Goal: Information Seeking & Learning: Check status

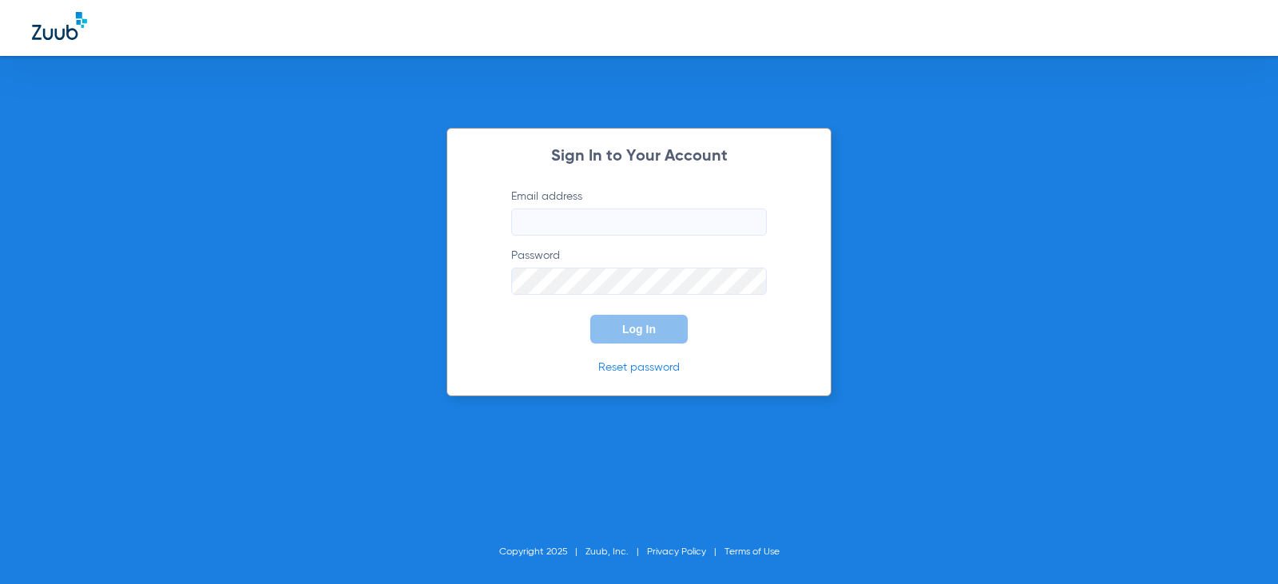
type input "[EMAIL_ADDRESS][DOMAIN_NAME]"
click at [670, 331] on button "Log In" at bounding box center [638, 329] width 97 height 29
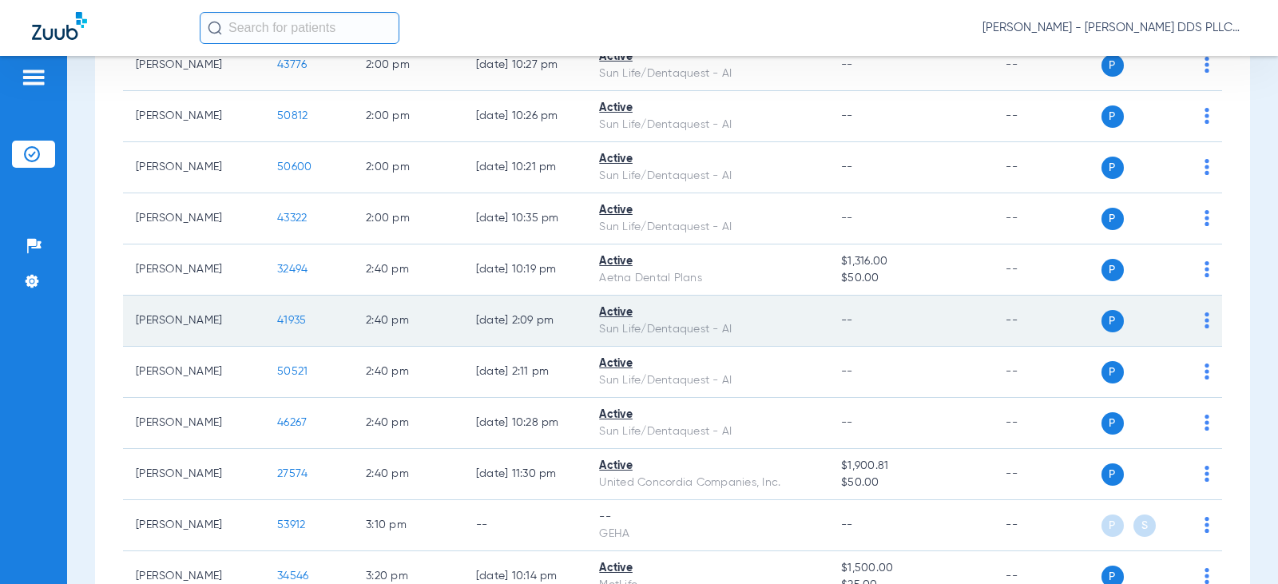
scroll to position [1890, 0]
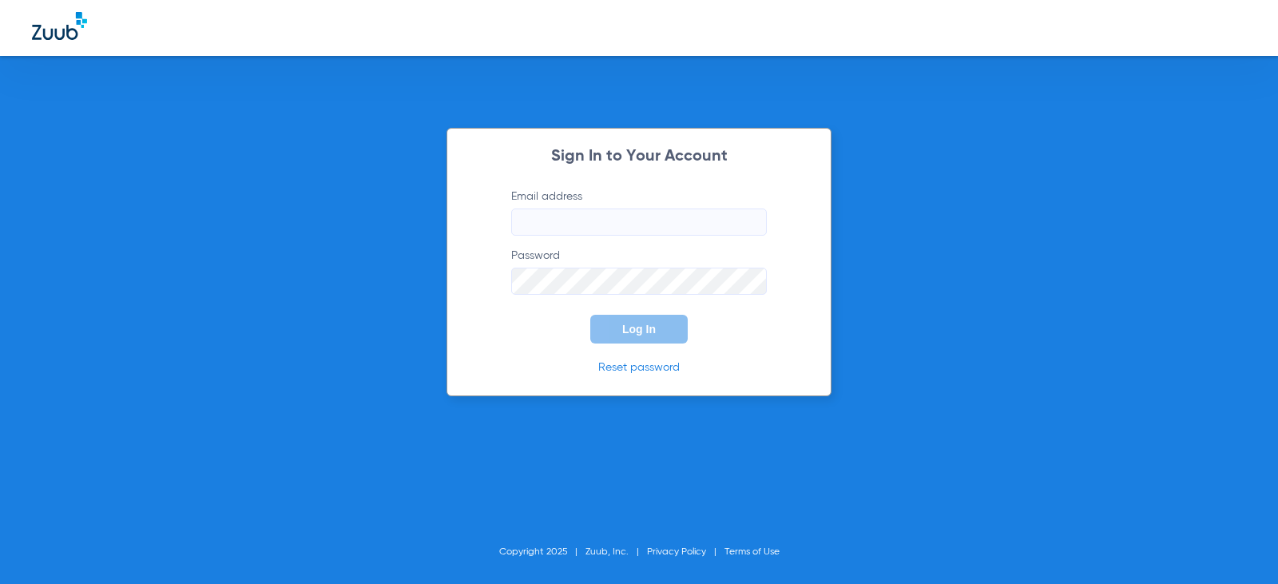
type input "[EMAIL_ADDRESS][DOMAIN_NAME]"
click at [621, 326] on button "Log In" at bounding box center [638, 329] width 97 height 29
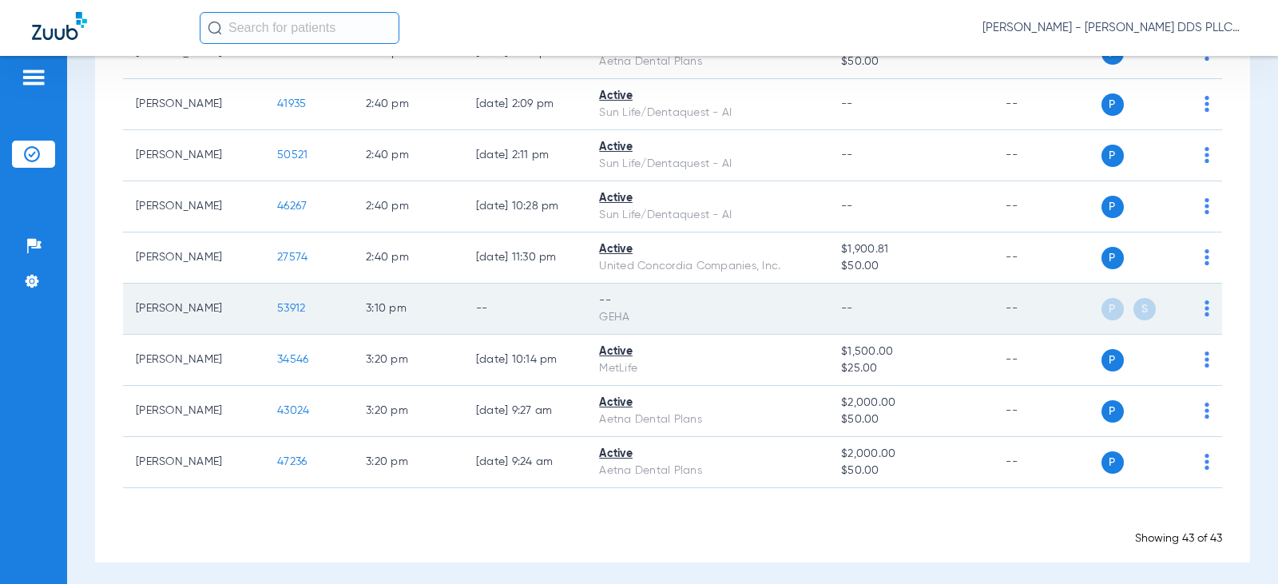
scroll to position [1993, 0]
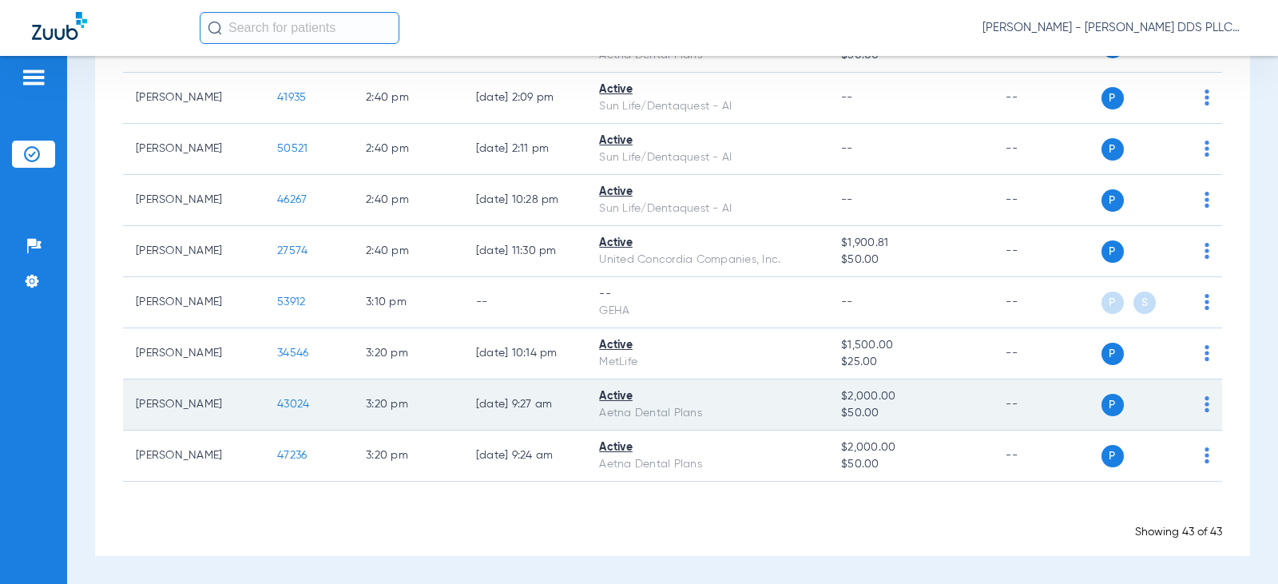
click at [277, 405] on span "43024" at bounding box center [293, 404] width 32 height 11
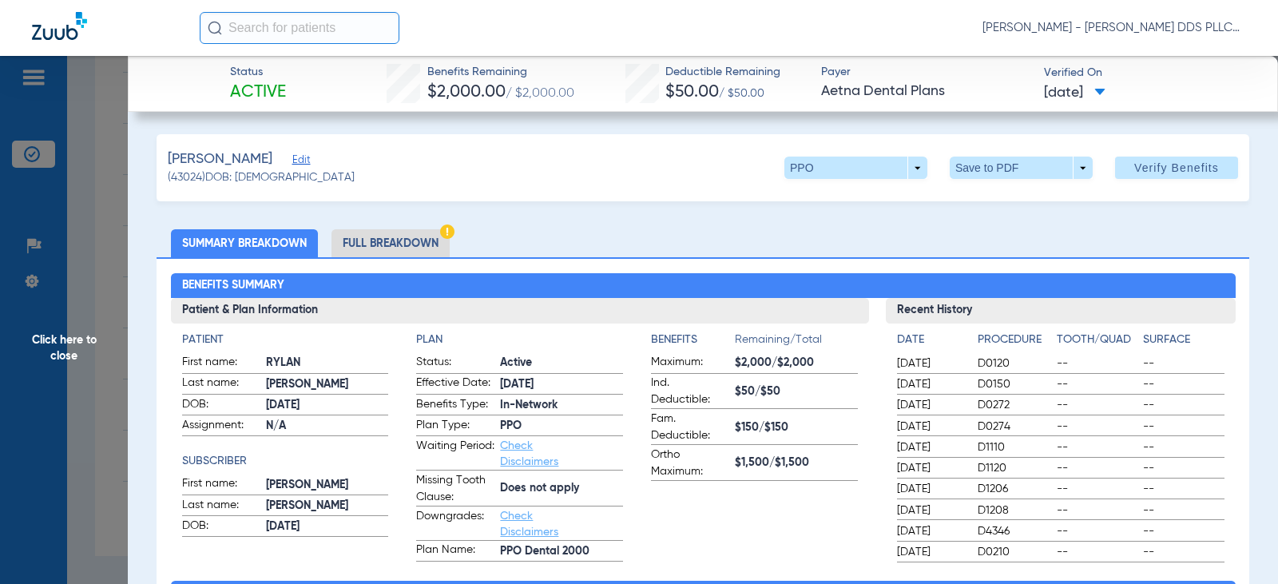
click at [403, 247] on li "Full Breakdown" at bounding box center [390, 243] width 118 height 28
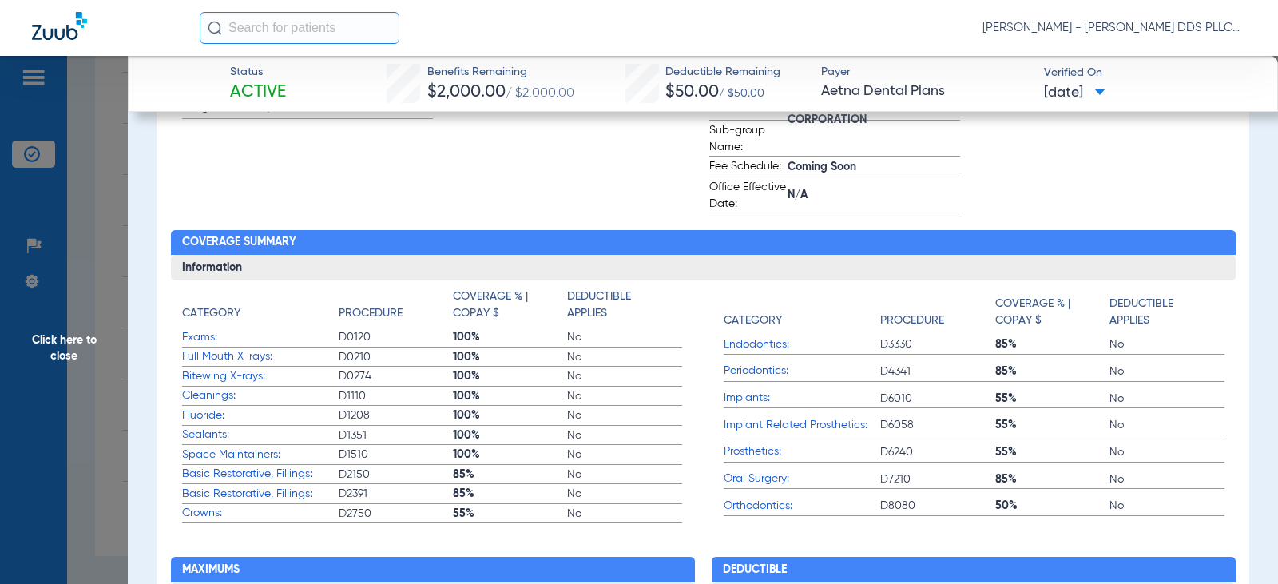
scroll to position [533, 0]
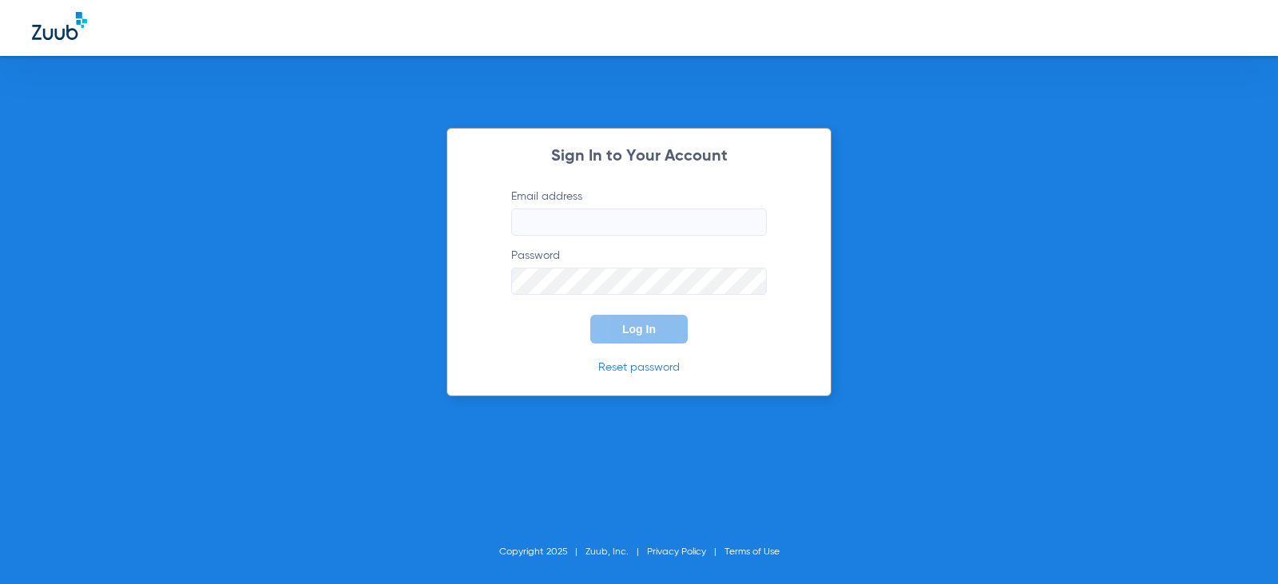
type input "[EMAIL_ADDRESS][DOMAIN_NAME]"
click at [666, 333] on button "Log In" at bounding box center [638, 329] width 97 height 29
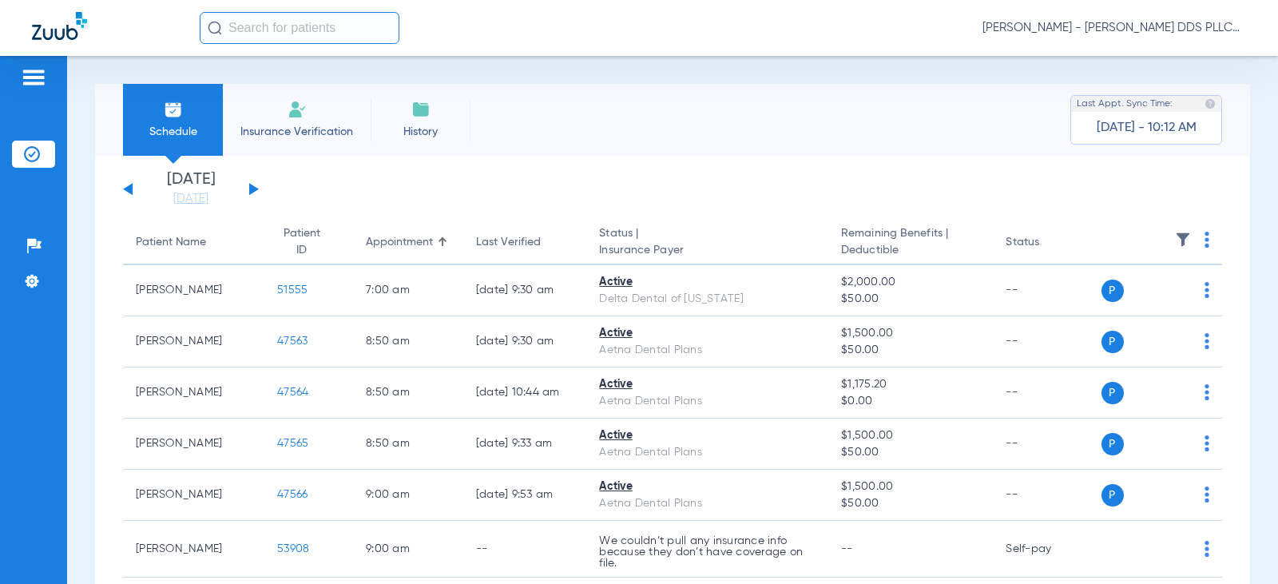
click at [256, 189] on button at bounding box center [254, 189] width 10 height 12
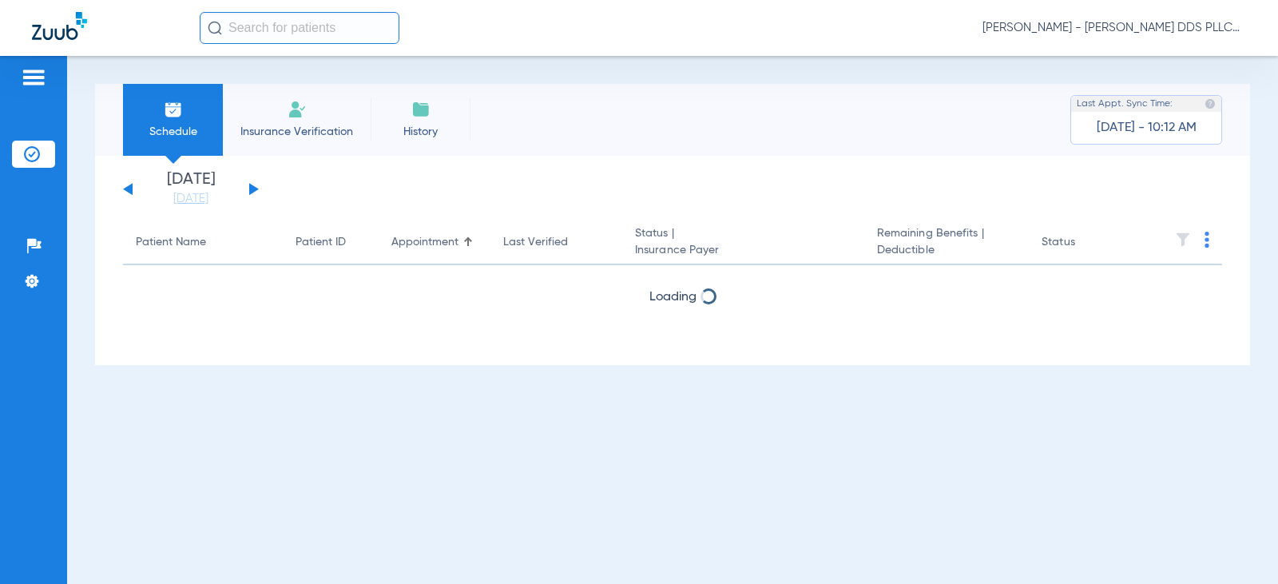
click at [255, 188] on button at bounding box center [254, 189] width 10 height 12
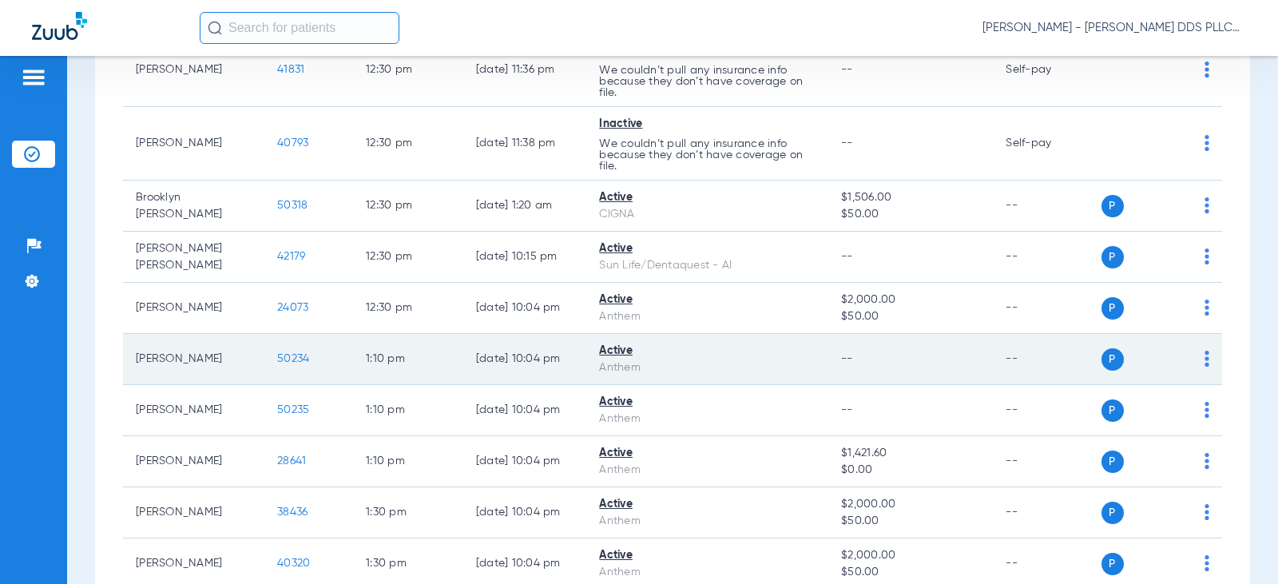
scroll to position [1491, 0]
click at [277, 360] on span "50234" at bounding box center [293, 357] width 32 height 11
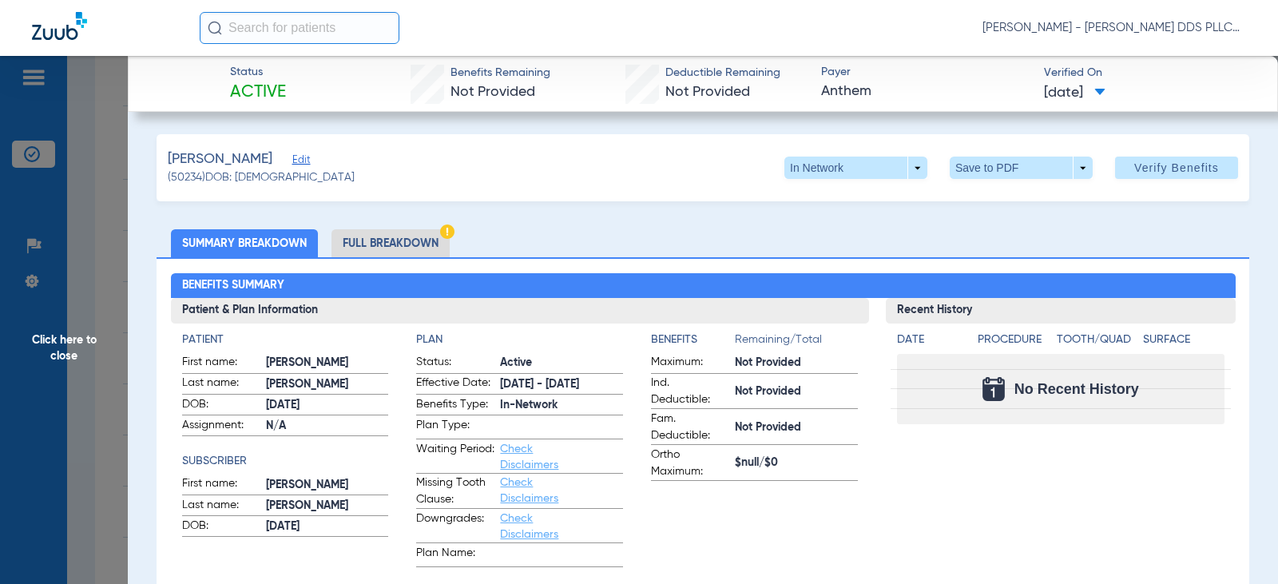
click at [391, 248] on li "Full Breakdown" at bounding box center [390, 243] width 118 height 28
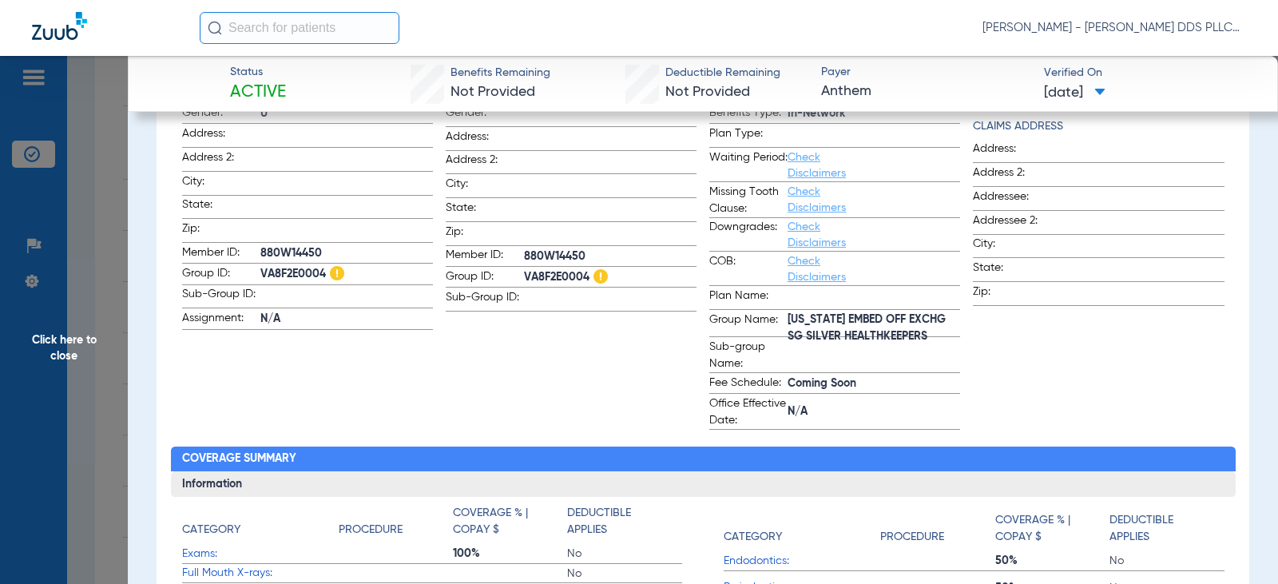
scroll to position [319, 0]
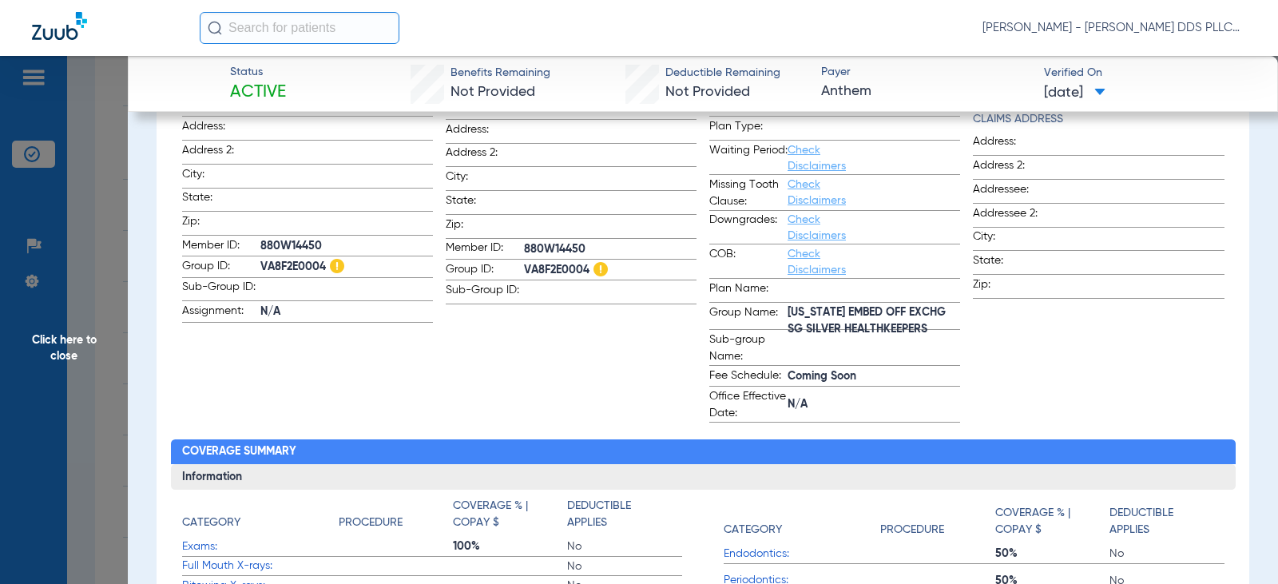
click at [52, 340] on span "Click here to close" at bounding box center [64, 348] width 128 height 584
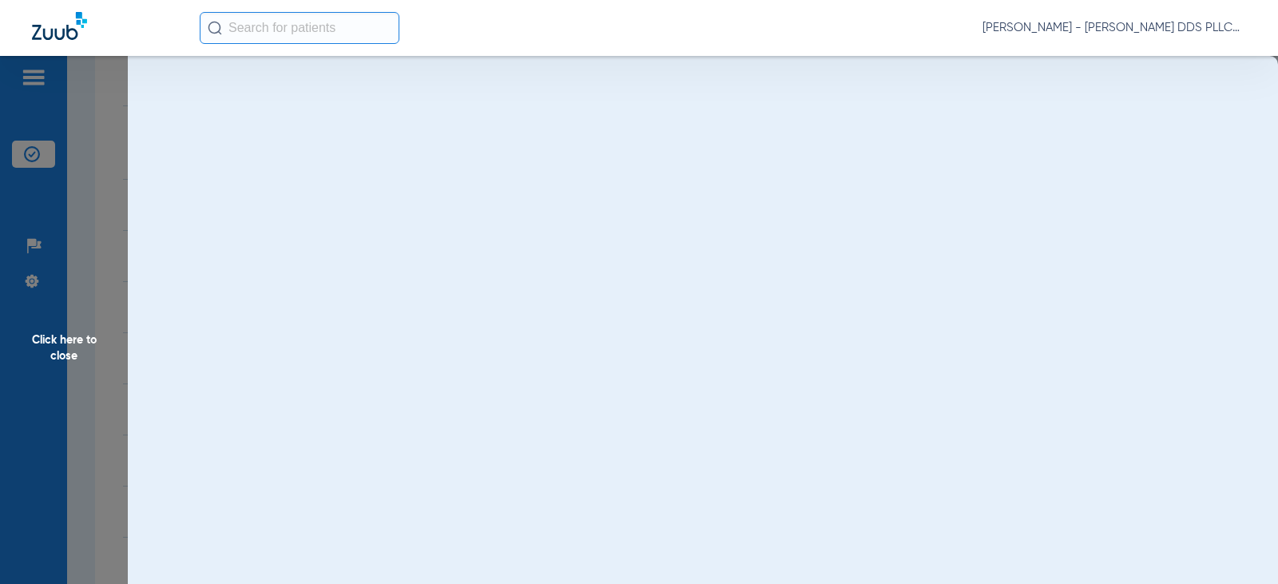
scroll to position [0, 0]
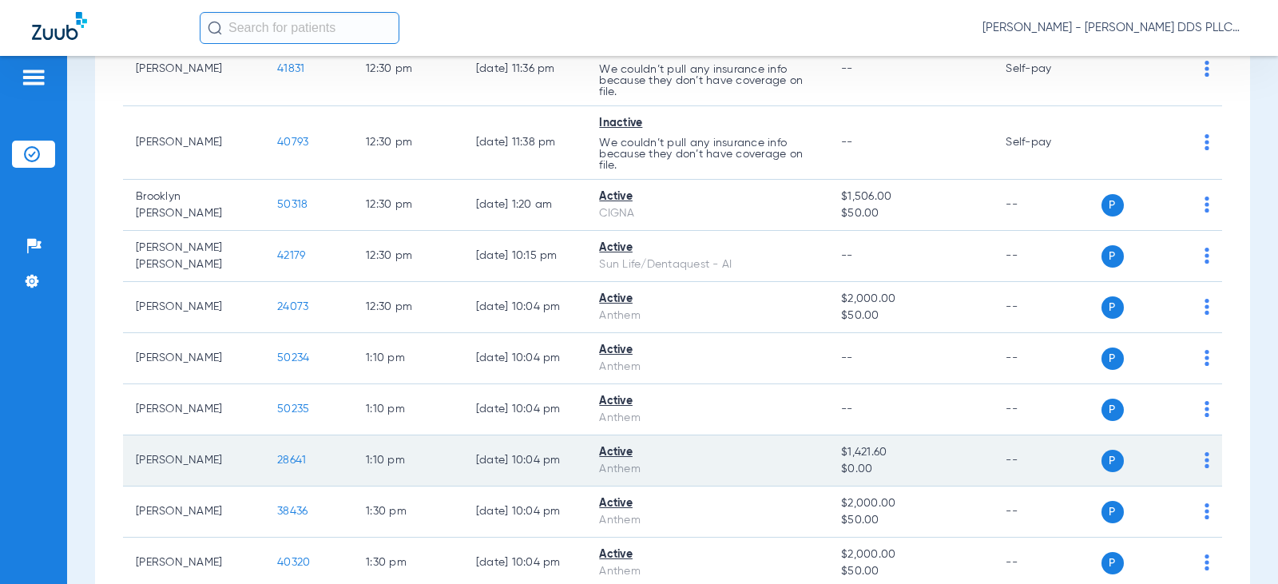
click at [280, 458] on span "28641" at bounding box center [291, 459] width 29 height 11
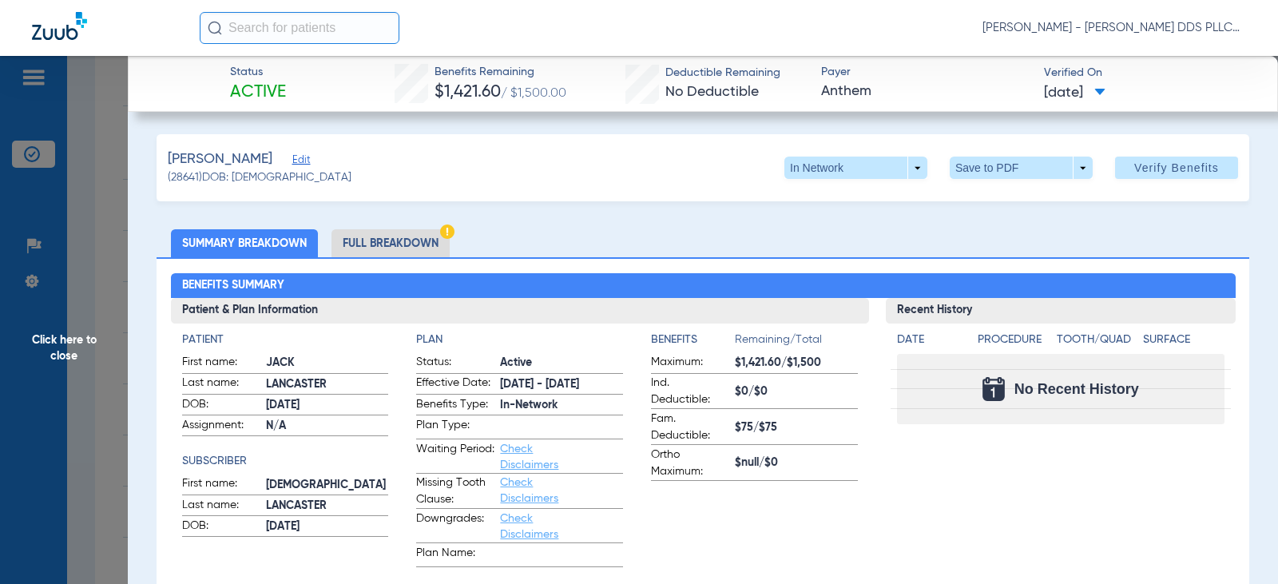
click at [364, 247] on li "Full Breakdown" at bounding box center [390, 243] width 118 height 28
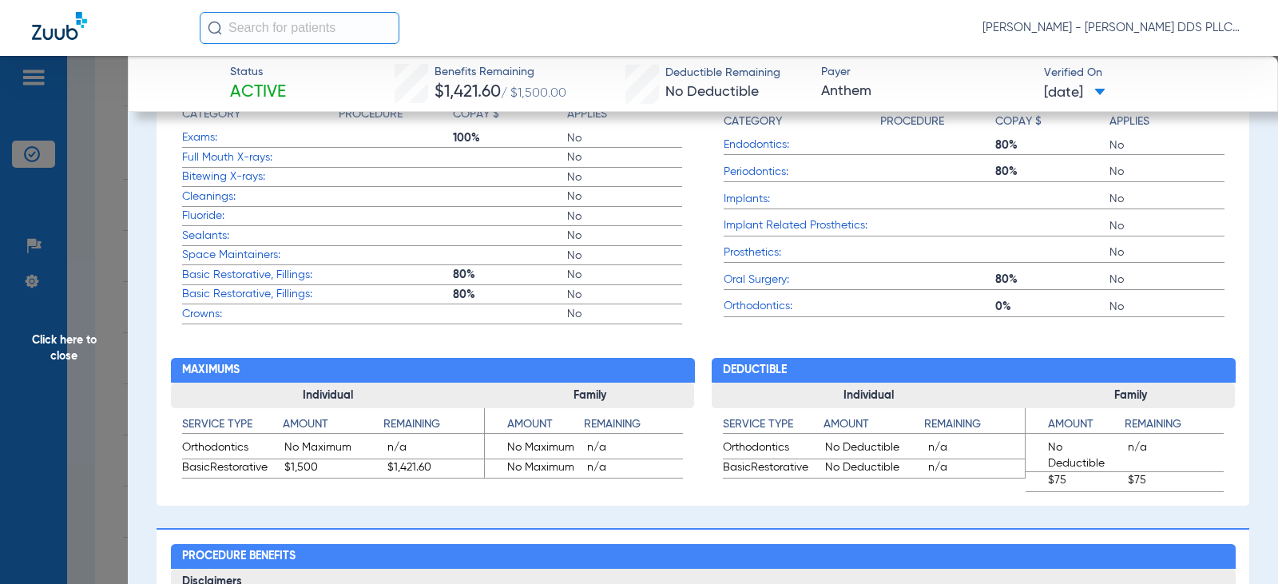
scroll to position [852, 0]
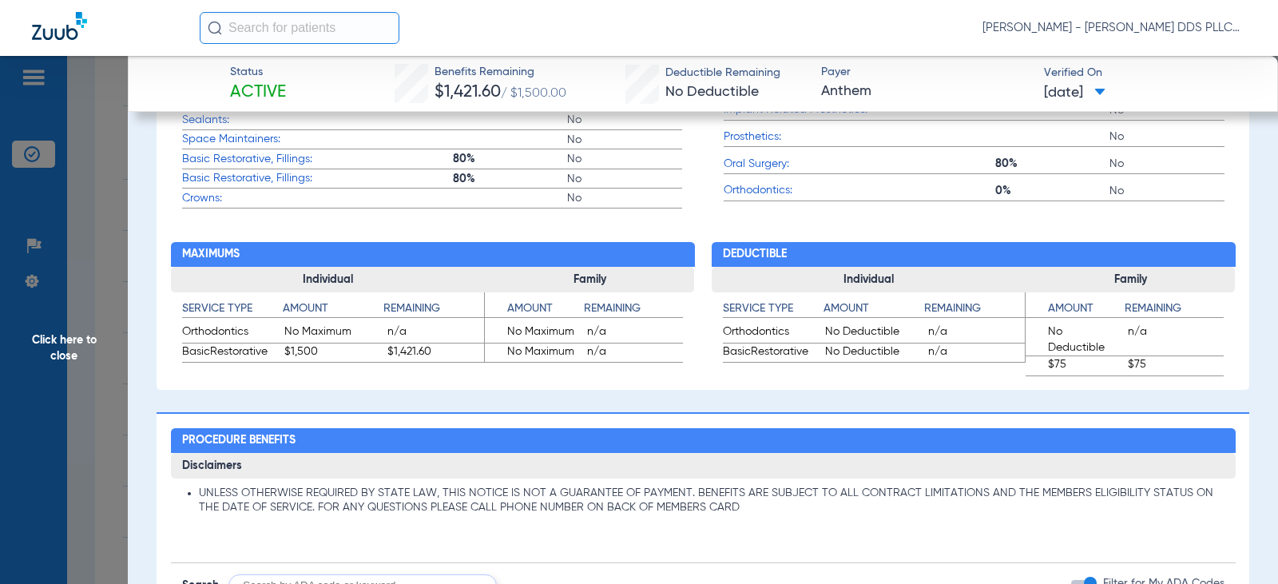
click at [80, 342] on span "Click here to close" at bounding box center [64, 348] width 128 height 584
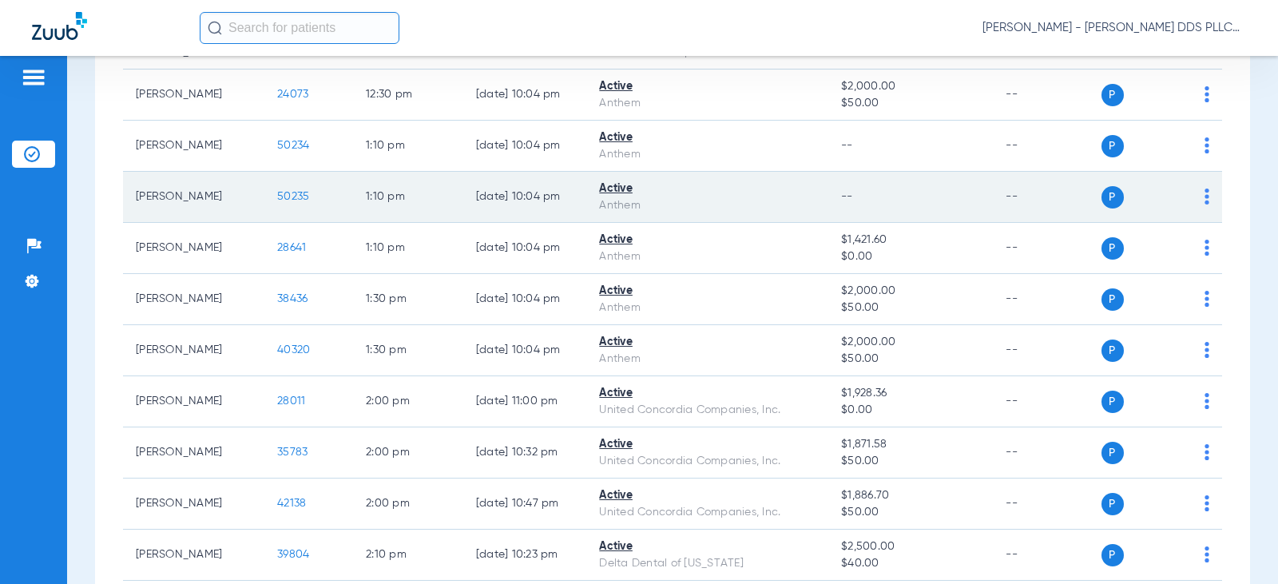
scroll to position [1810, 0]
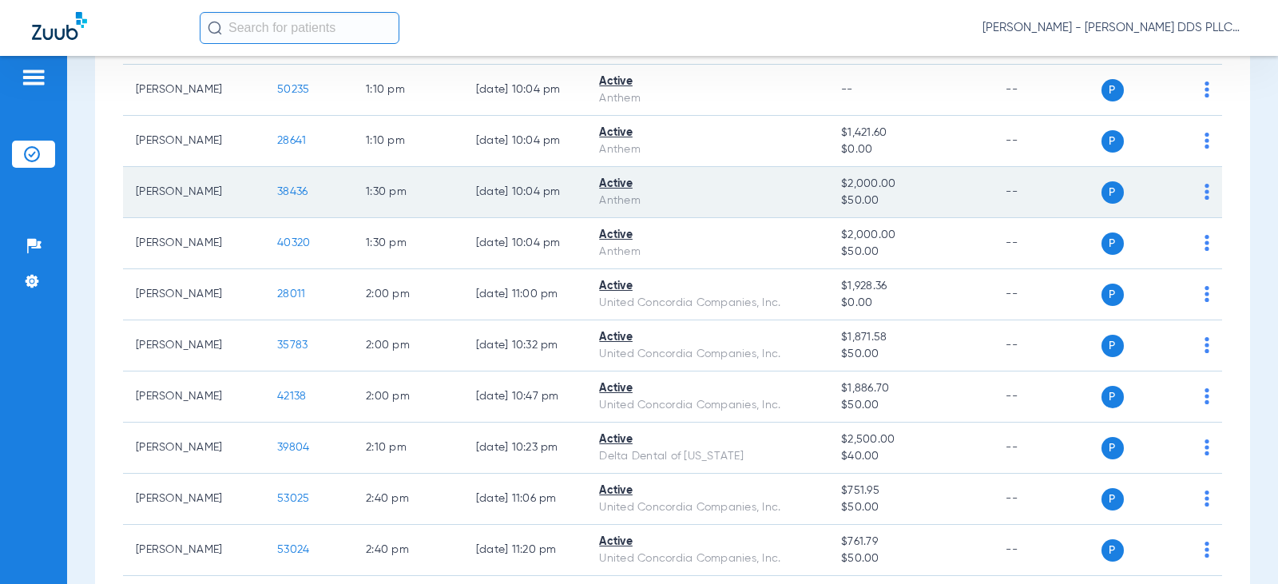
click at [277, 194] on span "38436" at bounding box center [292, 191] width 30 height 11
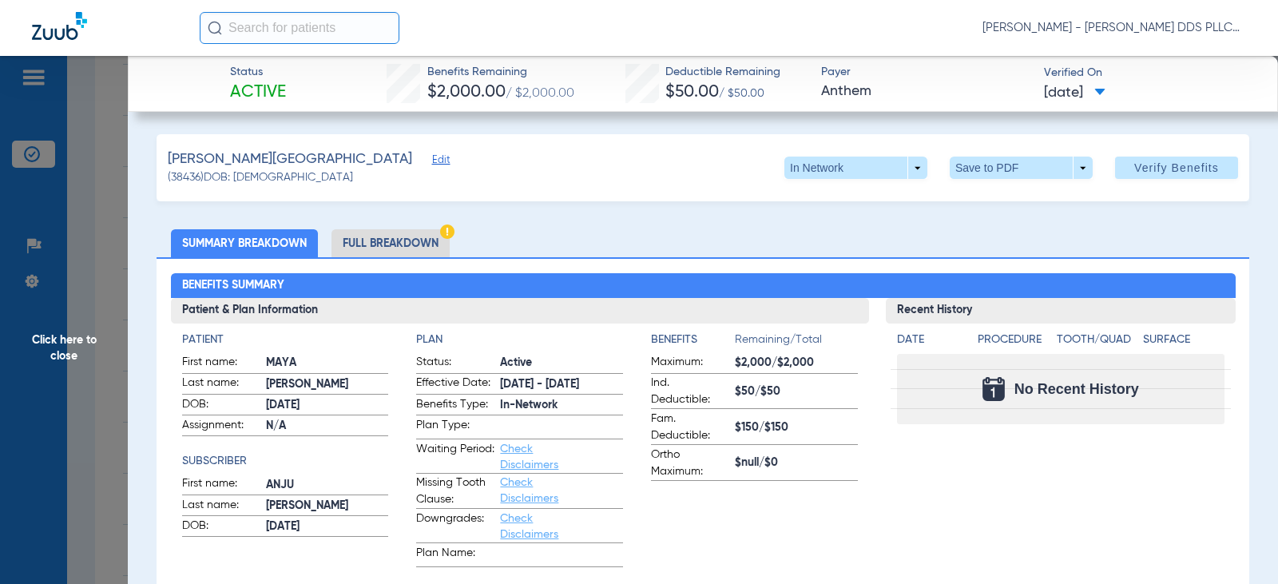
click at [368, 240] on li "Full Breakdown" at bounding box center [390, 243] width 118 height 28
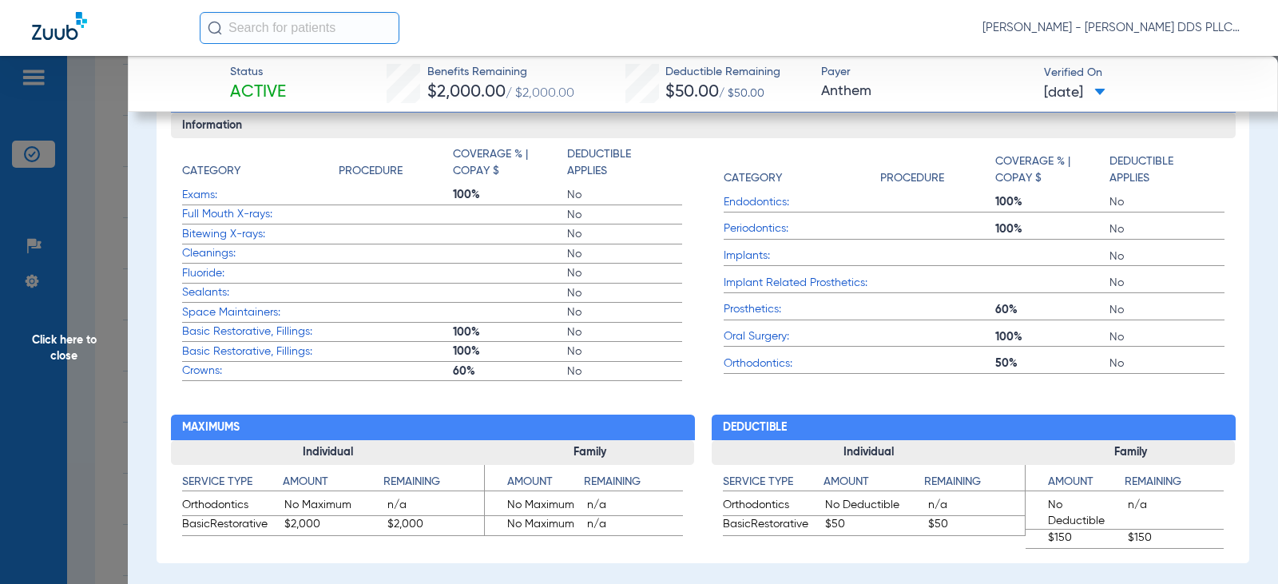
scroll to position [745, 0]
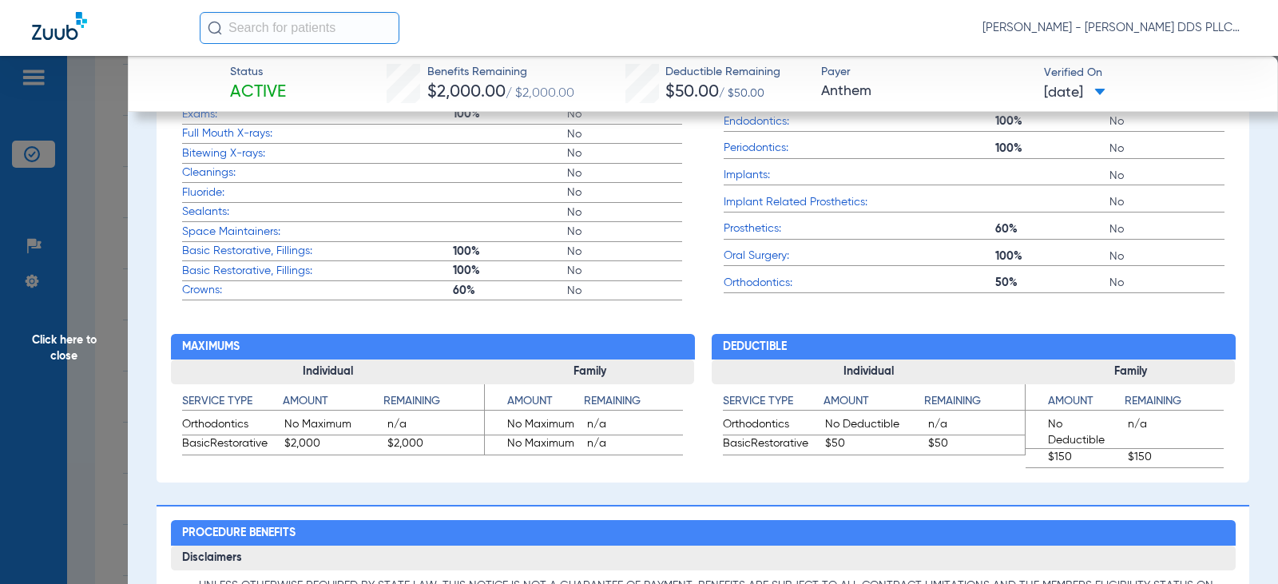
click at [81, 335] on span "Click here to close" at bounding box center [64, 348] width 128 height 584
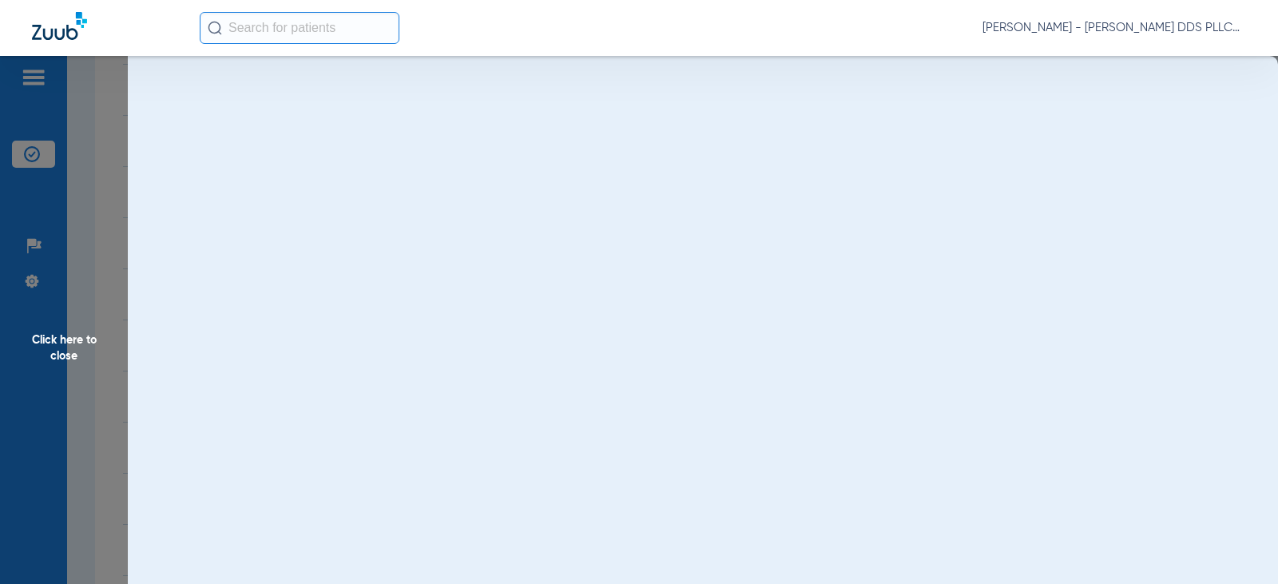
scroll to position [0, 0]
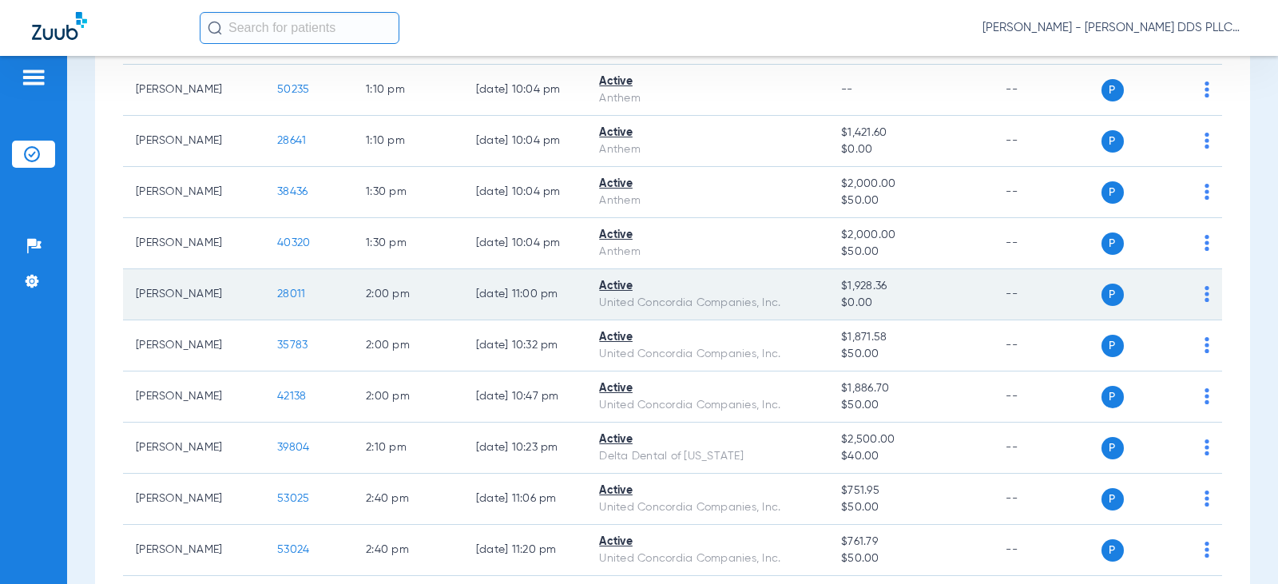
click at [284, 296] on span "28011" at bounding box center [291, 293] width 28 height 11
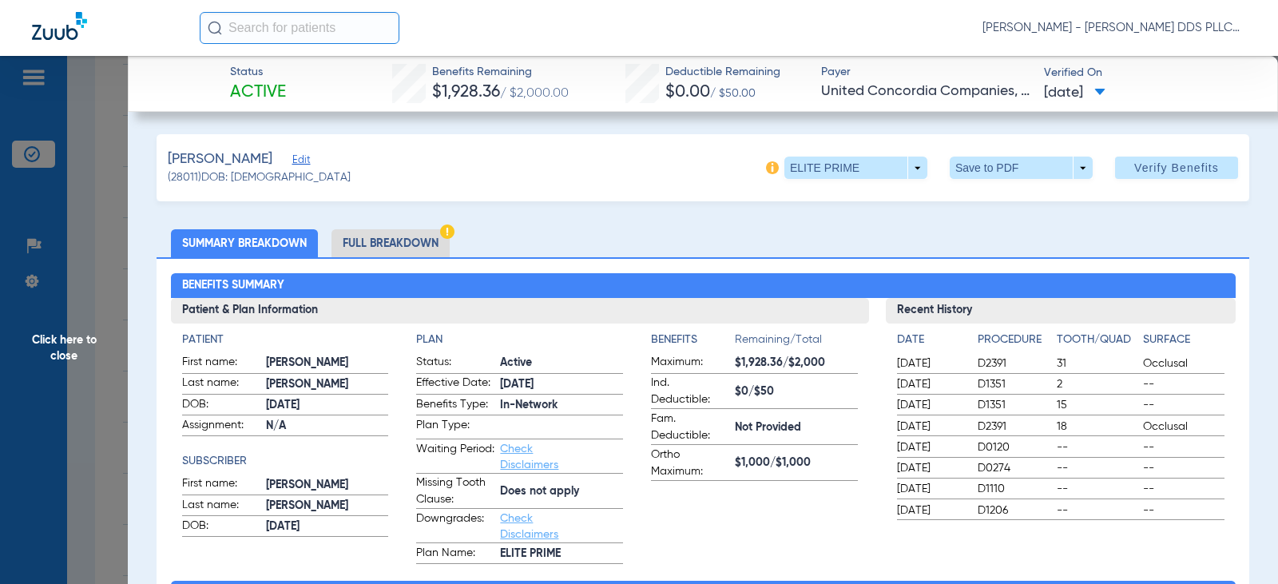
click at [376, 247] on li "Full Breakdown" at bounding box center [390, 243] width 118 height 28
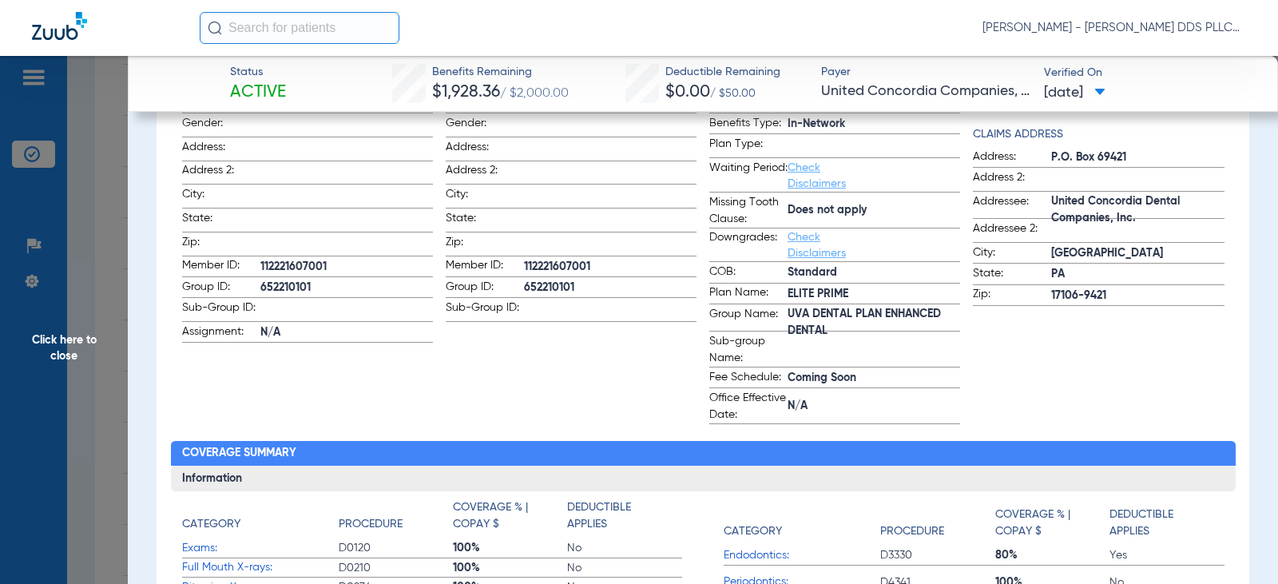
scroll to position [533, 0]
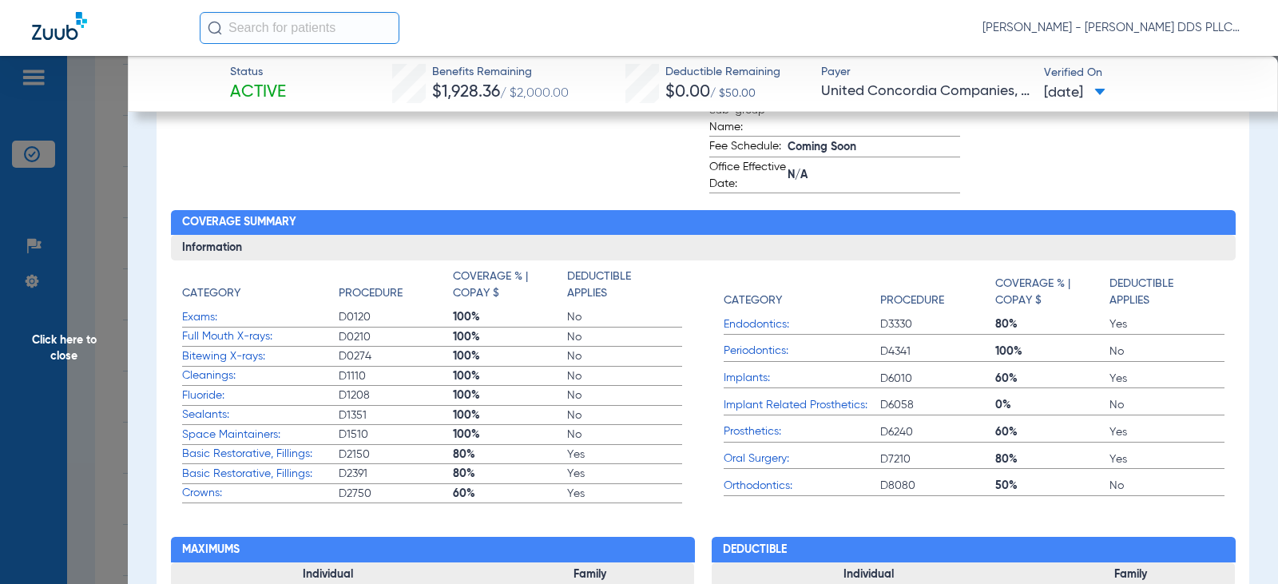
click at [79, 350] on span "Click here to close" at bounding box center [64, 348] width 128 height 584
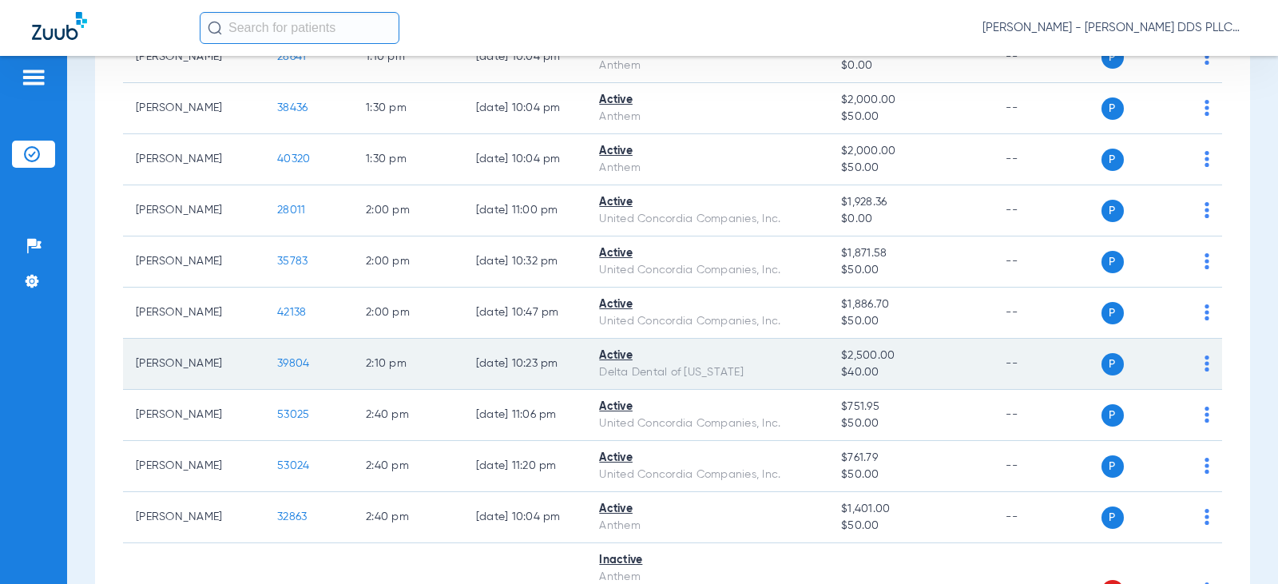
scroll to position [1917, 0]
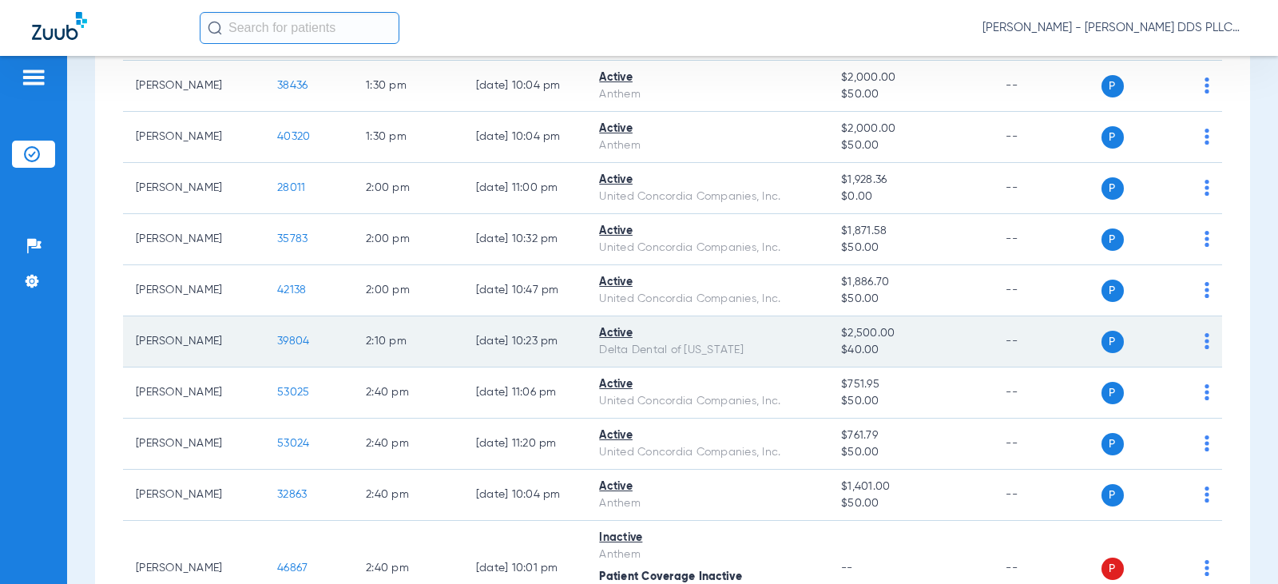
click at [284, 339] on span "39804" at bounding box center [293, 340] width 32 height 11
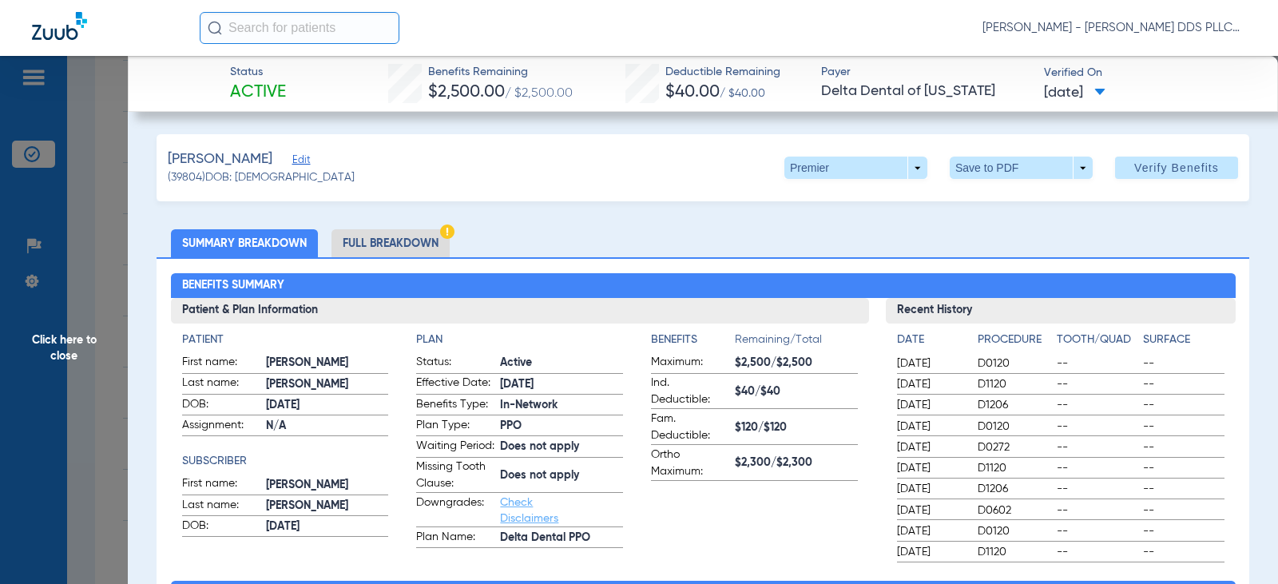
click at [425, 244] on li "Full Breakdown" at bounding box center [390, 243] width 118 height 28
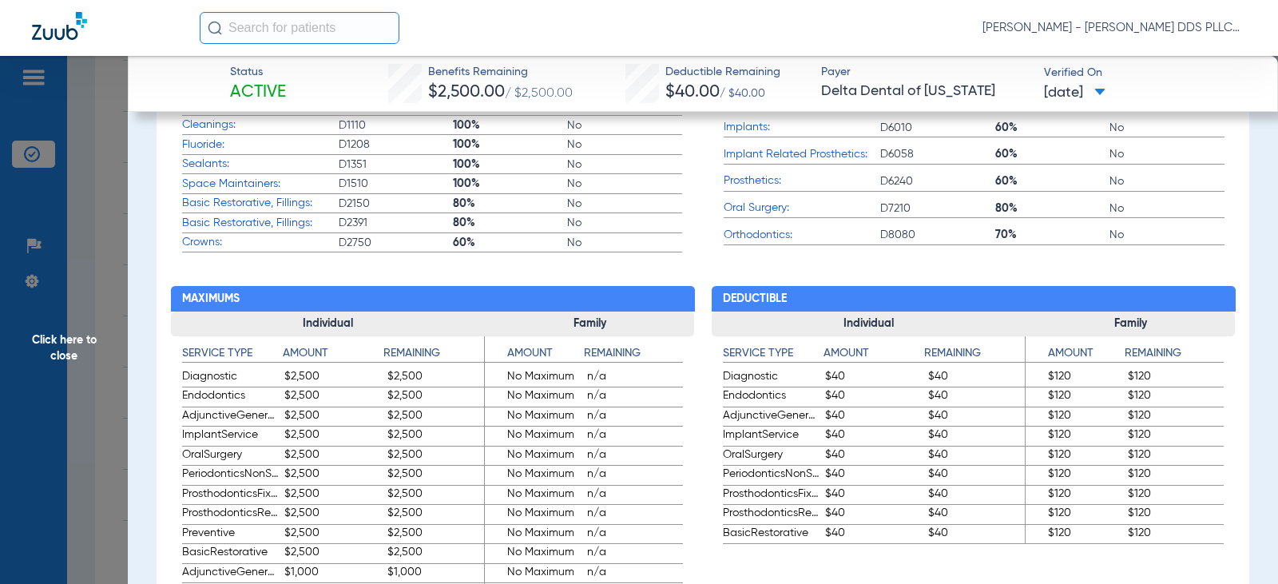
scroll to position [852, 0]
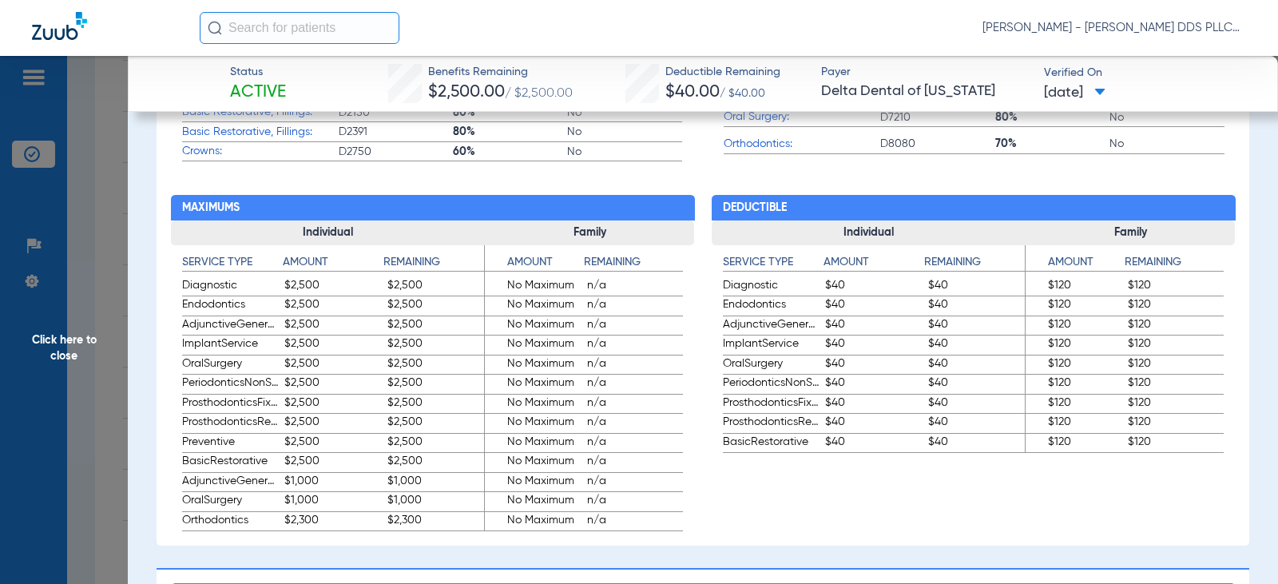
click at [67, 340] on span "Click here to close" at bounding box center [64, 348] width 128 height 584
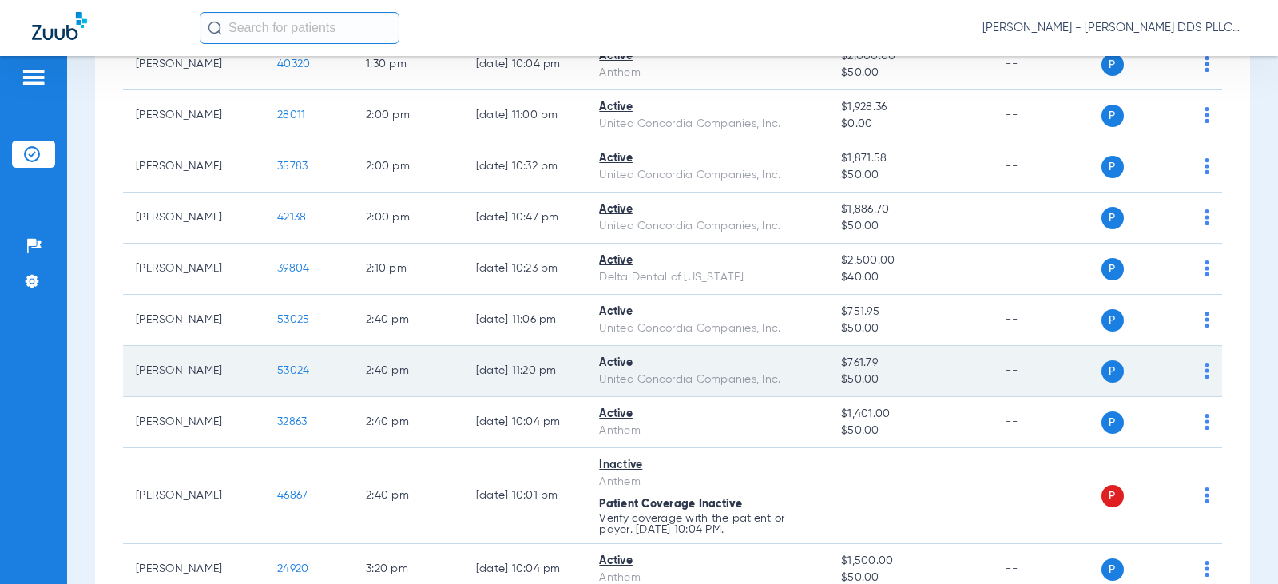
scroll to position [2130, 0]
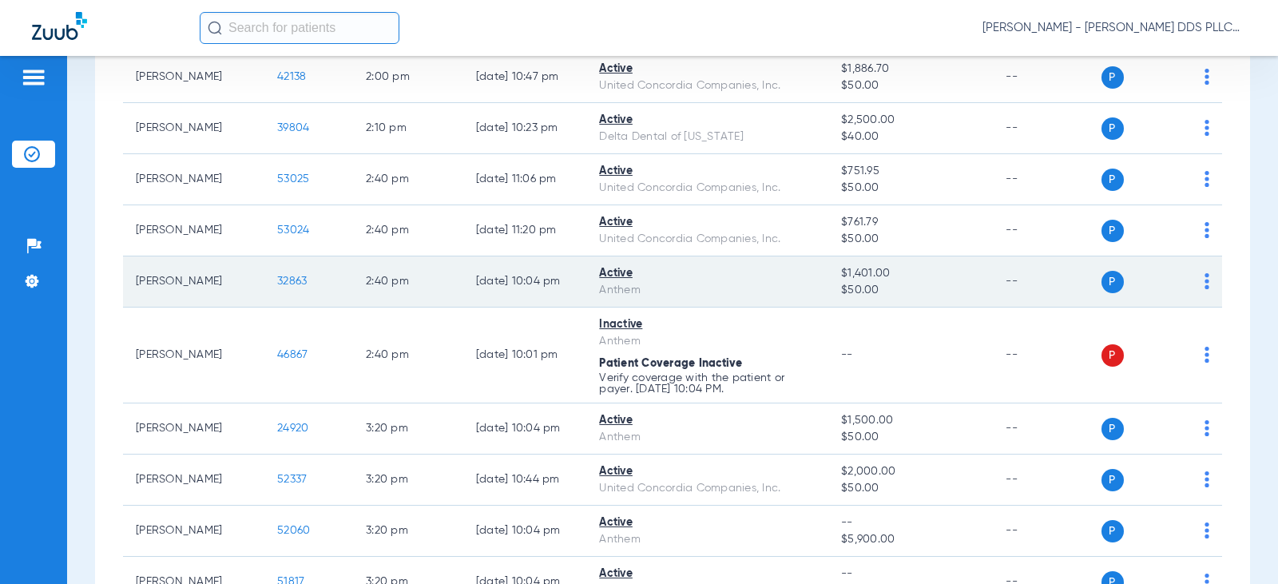
click at [277, 280] on span "32863" at bounding box center [292, 281] width 30 height 11
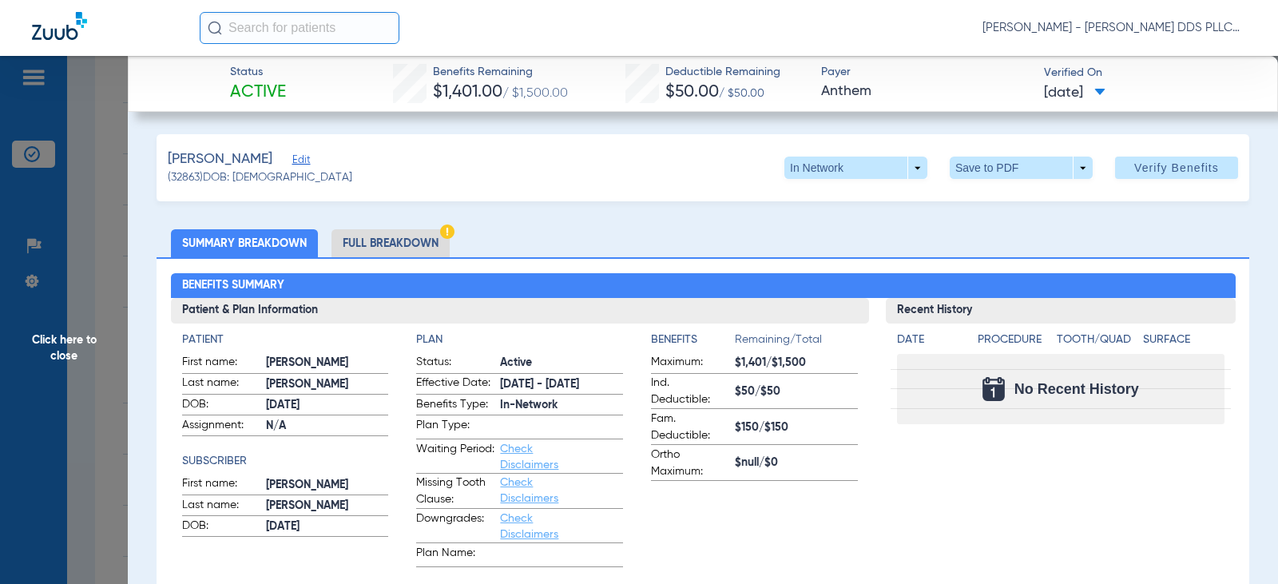
click at [385, 244] on li "Full Breakdown" at bounding box center [390, 243] width 118 height 28
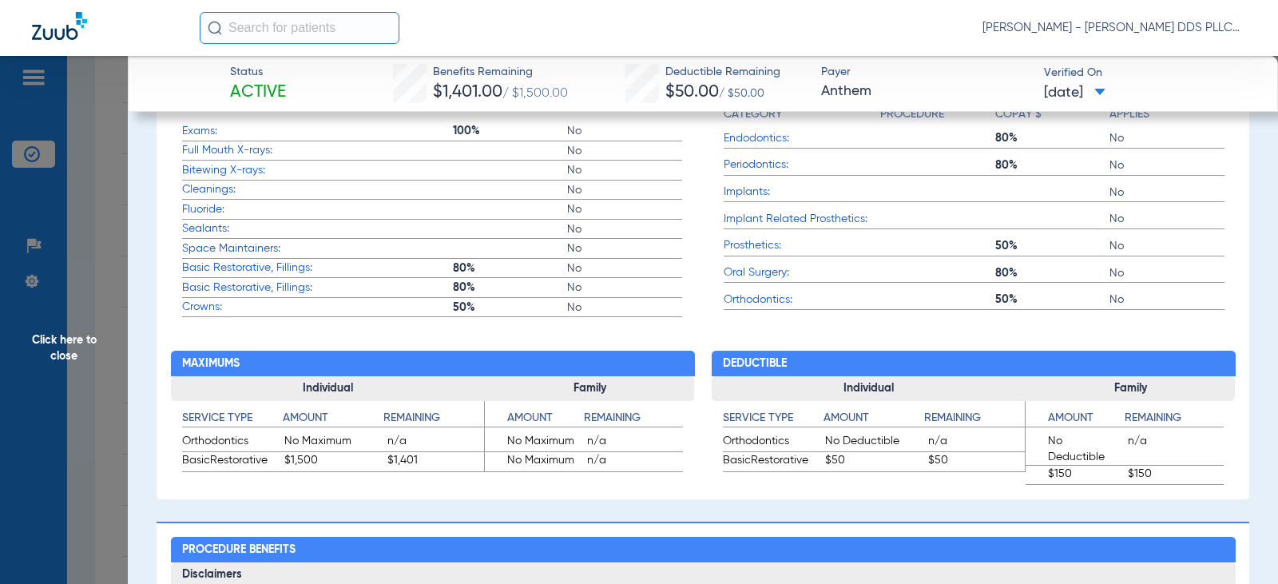
scroll to position [745, 0]
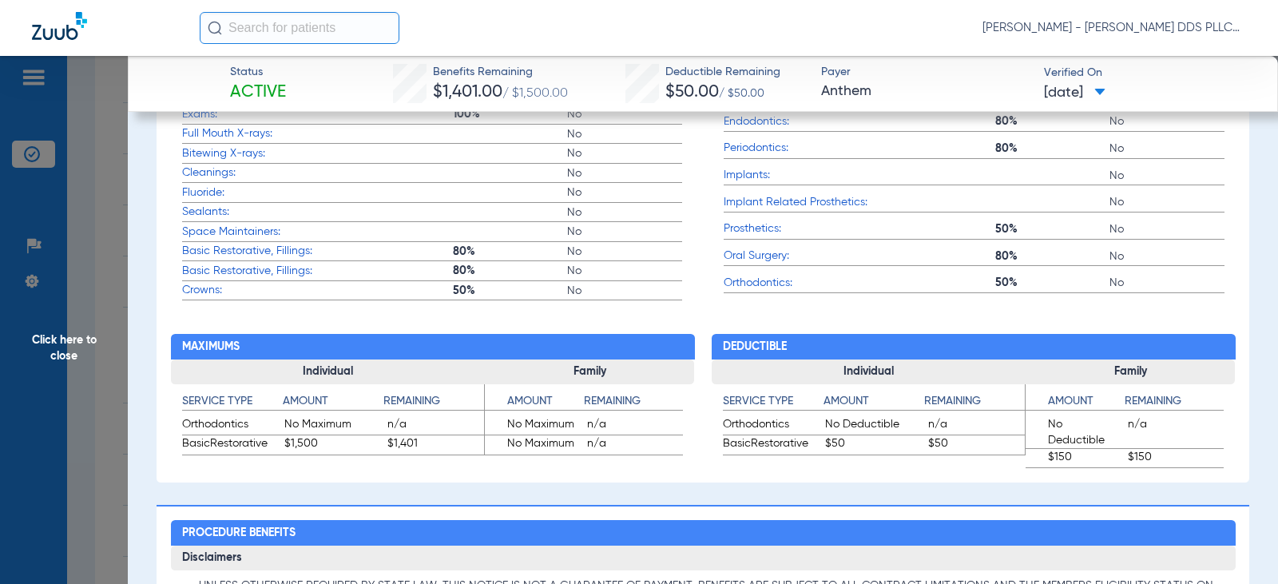
click at [55, 339] on span "Click here to close" at bounding box center [64, 348] width 128 height 584
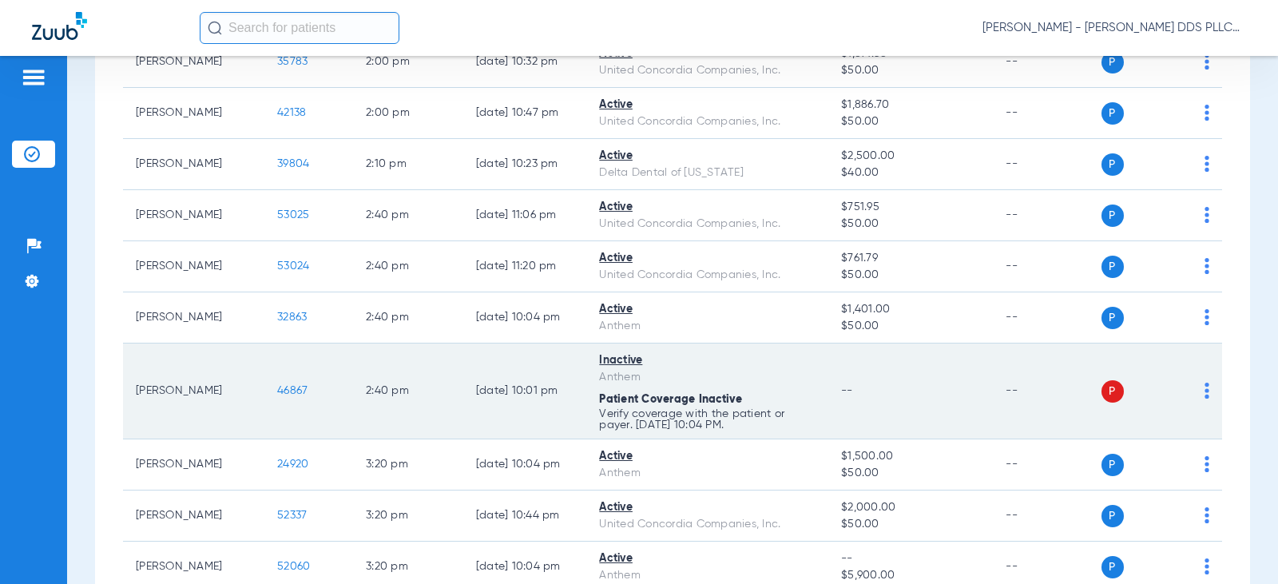
scroll to position [1988, 0]
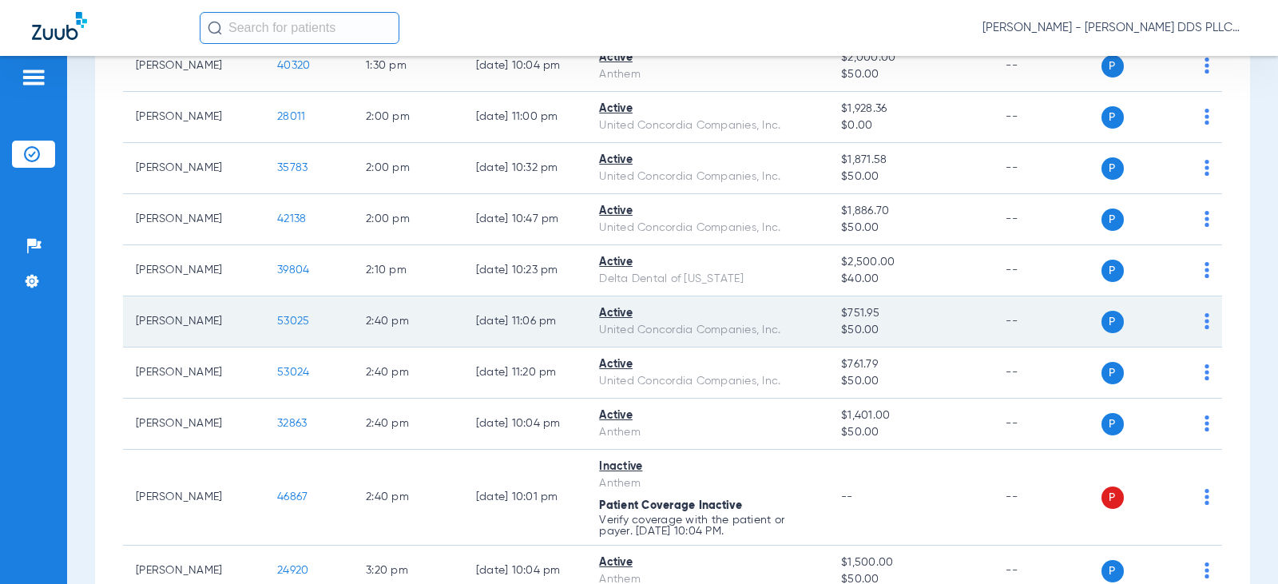
click at [277, 316] on span "53025" at bounding box center [293, 320] width 32 height 11
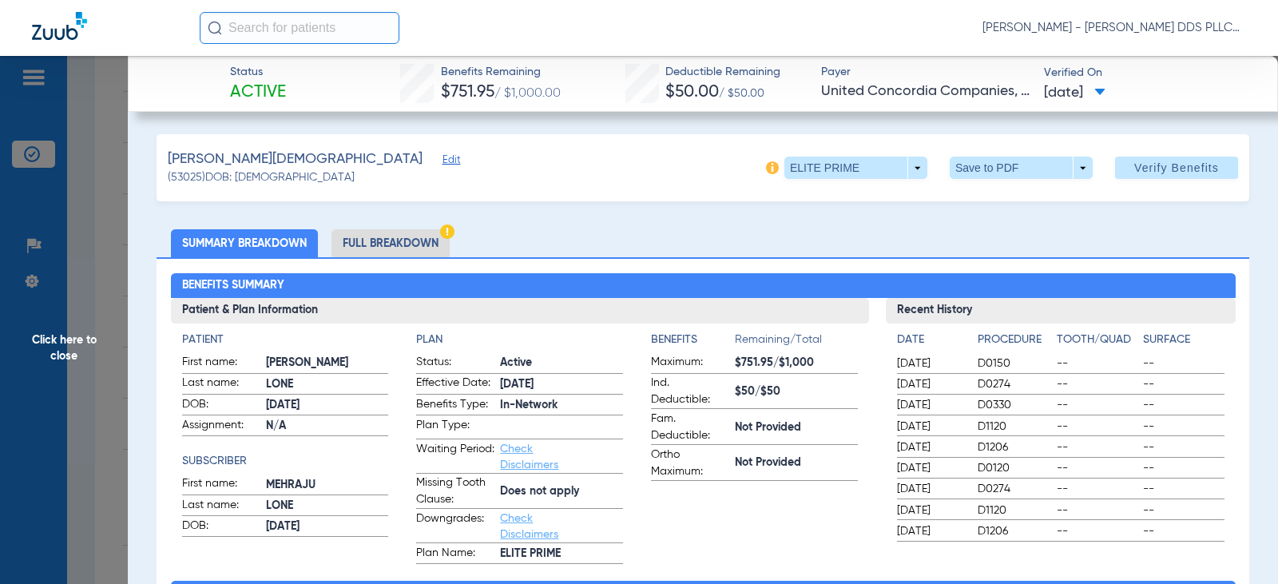
click at [363, 249] on li "Full Breakdown" at bounding box center [390, 243] width 118 height 28
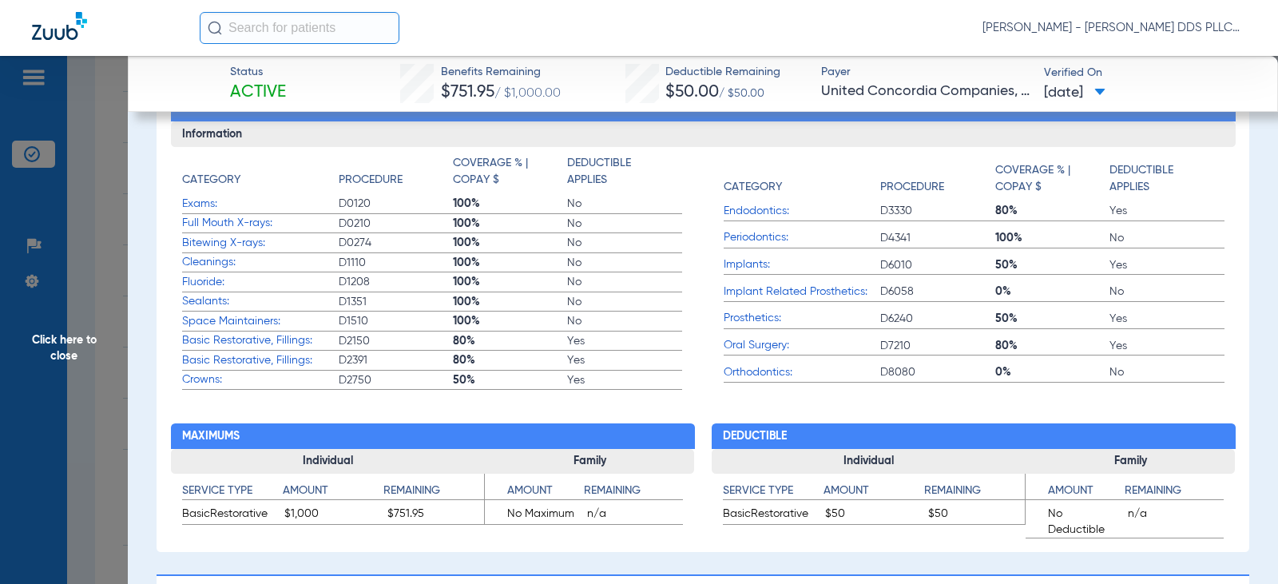
scroll to position [745, 0]
